Goal: Download file/media

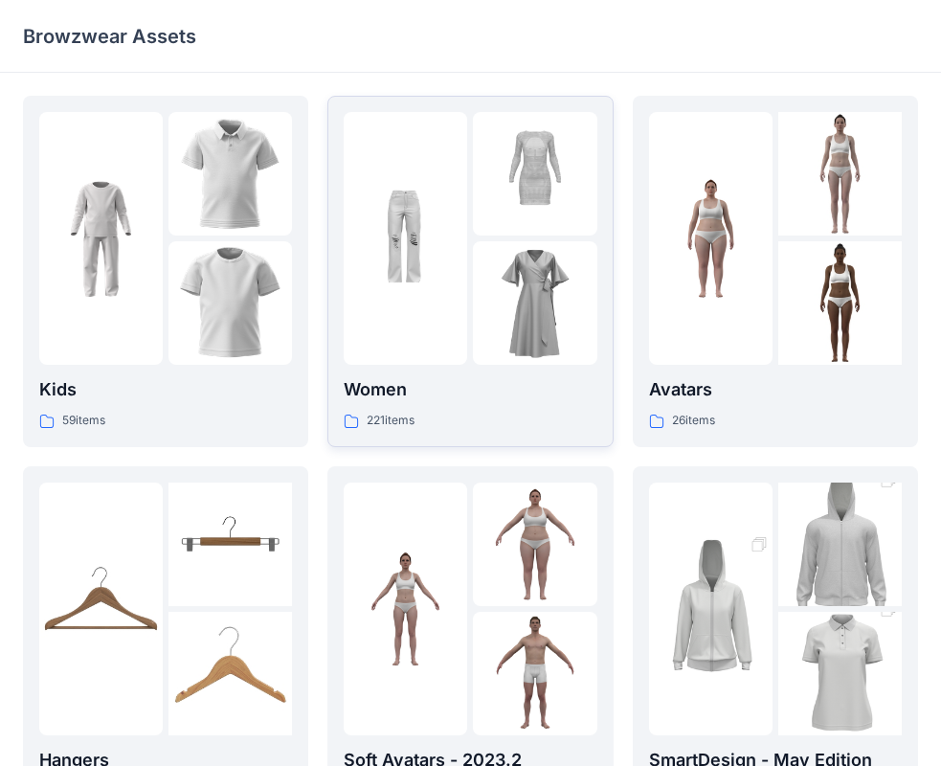
click at [466, 267] on img at bounding box center [405, 238] width 123 height 123
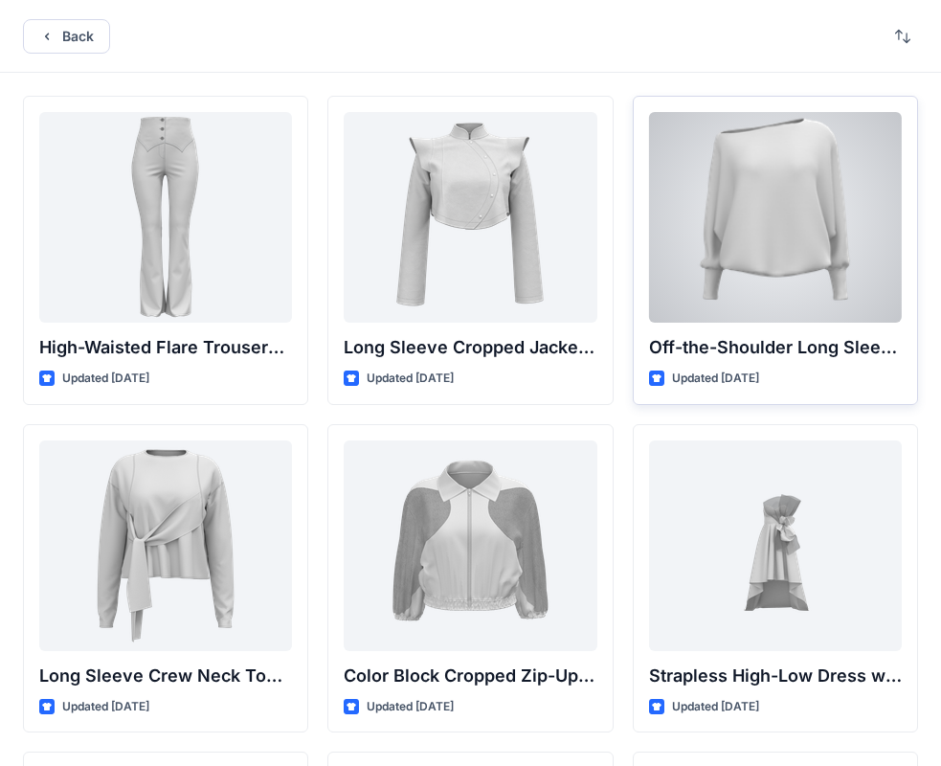
click at [742, 226] on div at bounding box center [775, 217] width 253 height 211
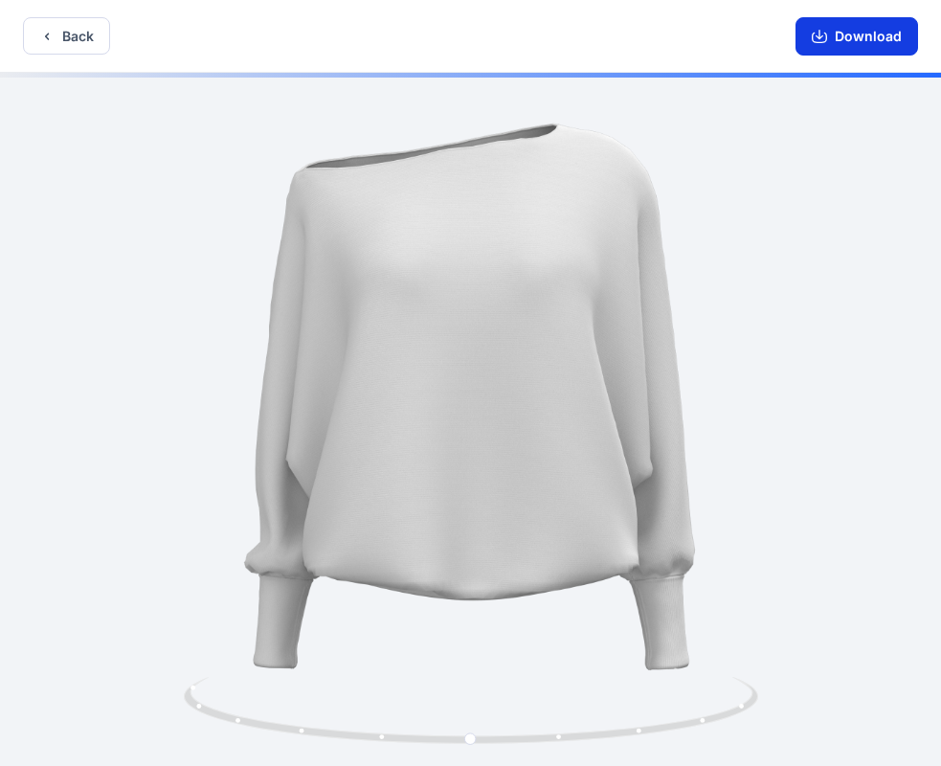
click at [886, 34] on button "Download" at bounding box center [857, 36] width 123 height 38
